Goal: Information Seeking & Learning: Learn about a topic

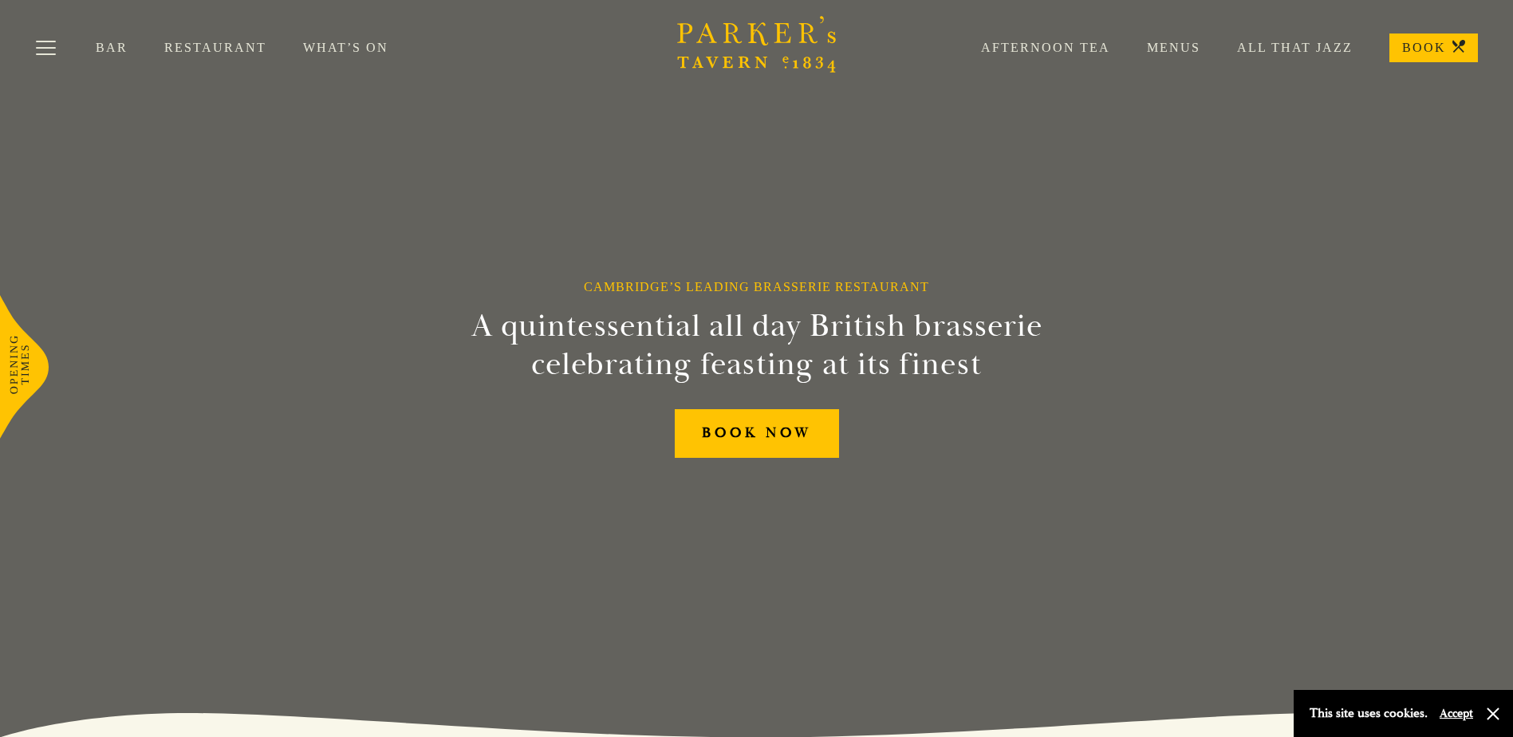
click at [1174, 37] on div "Afternoon Tea Menus All That Jazz BOOK" at bounding box center [1212, 48] width 534 height 29
click at [1175, 43] on link "Menus" at bounding box center [1156, 48] width 90 height 16
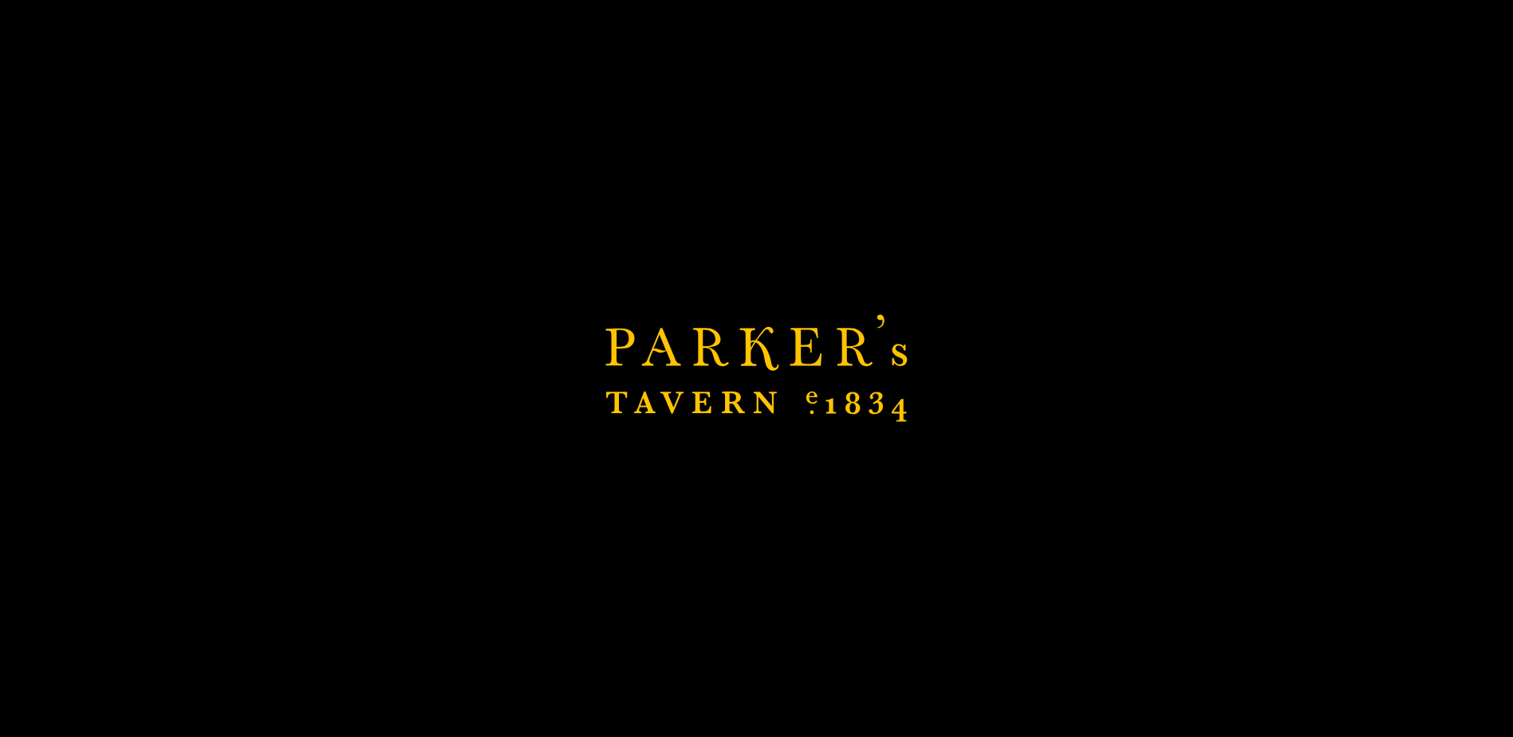
click at [1175, 43] on link "Menus" at bounding box center [1156, 48] width 90 height 16
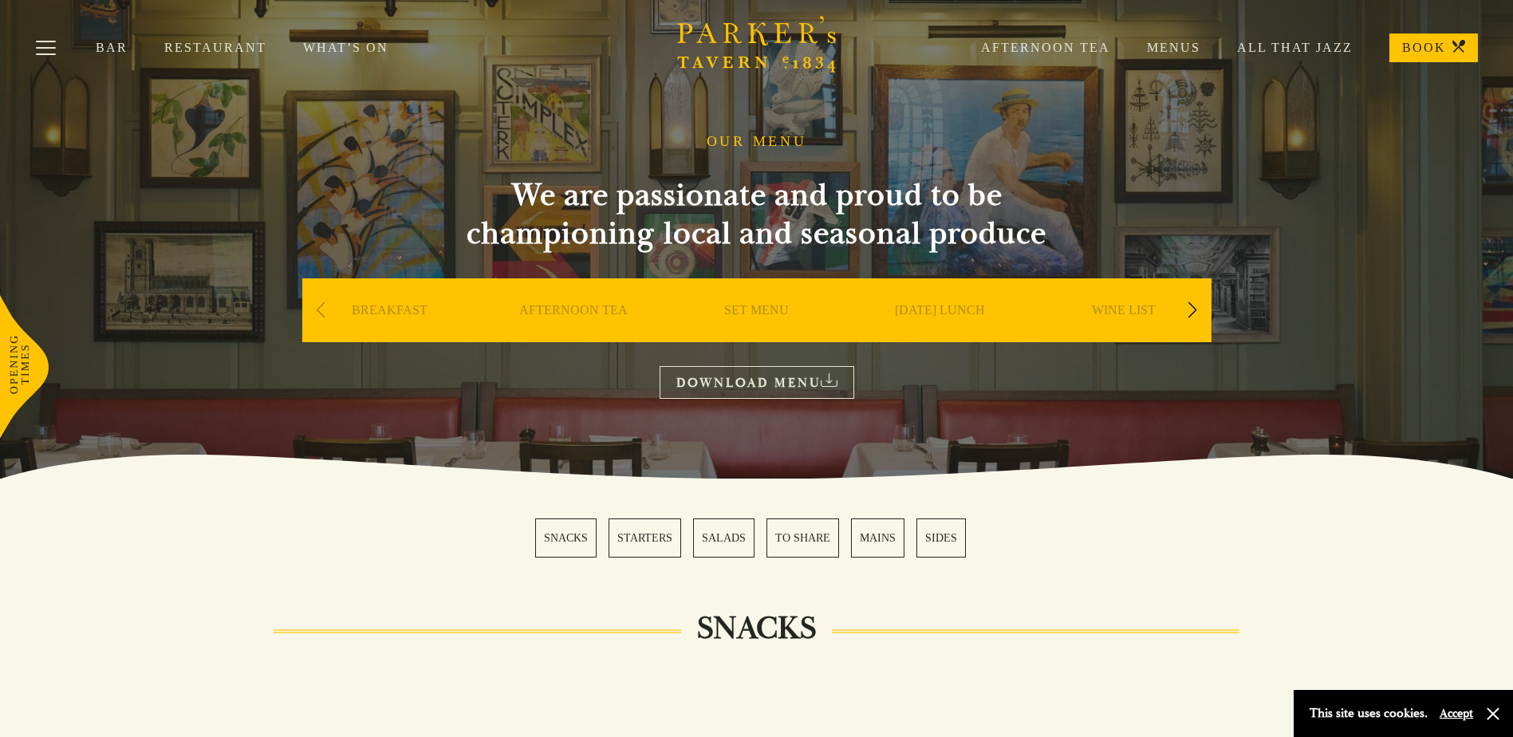
click at [1197, 311] on div "Next slide" at bounding box center [1193, 310] width 22 height 35
click at [1196, 311] on div "Next slide" at bounding box center [1193, 310] width 22 height 35
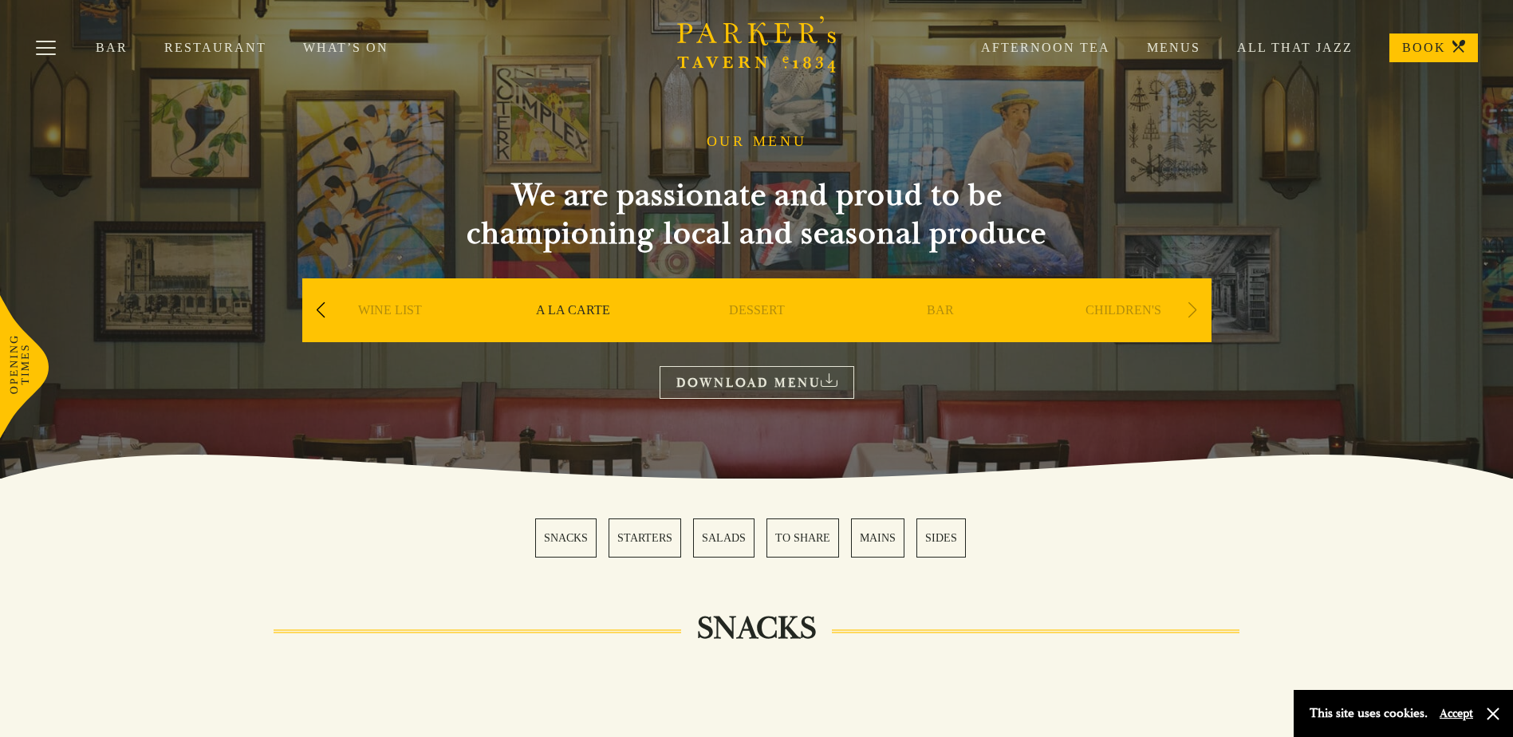
click at [1196, 311] on div "Next slide" at bounding box center [1193, 310] width 22 height 35
click at [1187, 313] on div "Next slide" at bounding box center [1193, 310] width 22 height 35
click at [219, 37] on div "Bar Restaurant What’s On Afternoon Tea Menus All That Jazz BOOK" at bounding box center [756, 48] width 1513 height 96
click at [225, 52] on link "Restaurant" at bounding box center [233, 48] width 139 height 16
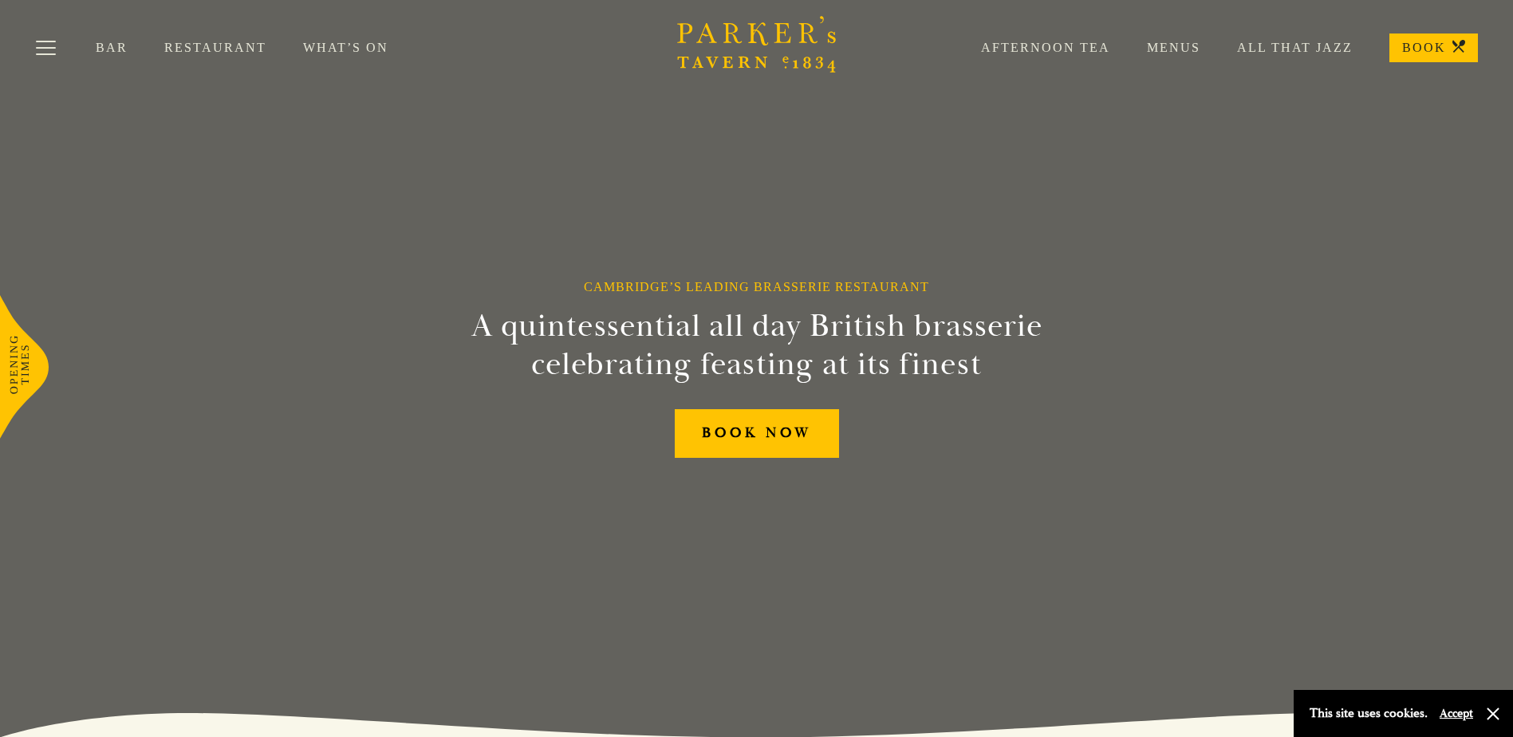
click at [1197, 48] on link "Menus" at bounding box center [1156, 48] width 90 height 16
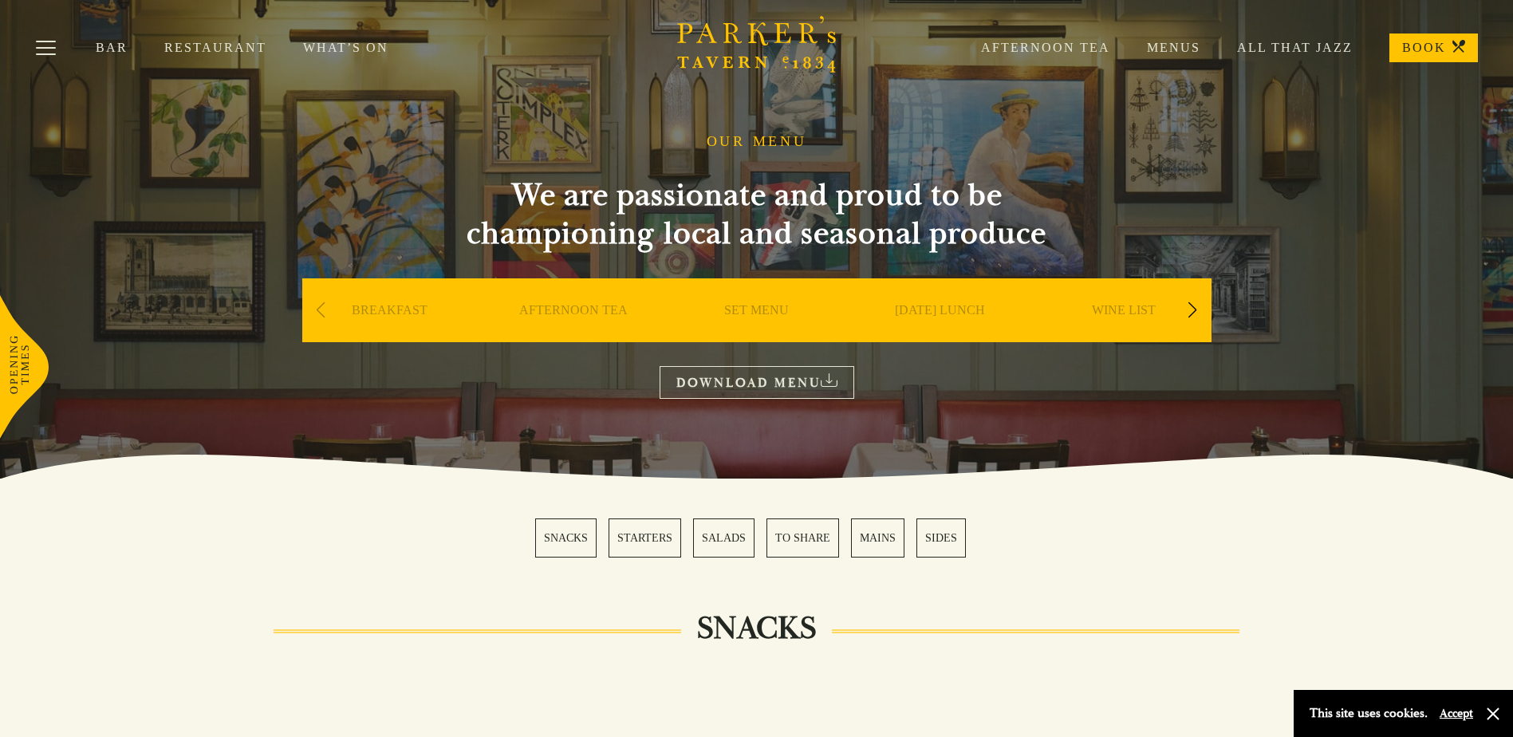
click at [756, 313] on link "SET MENU" at bounding box center [756, 334] width 65 height 64
